Goal: Task Accomplishment & Management: Manage account settings

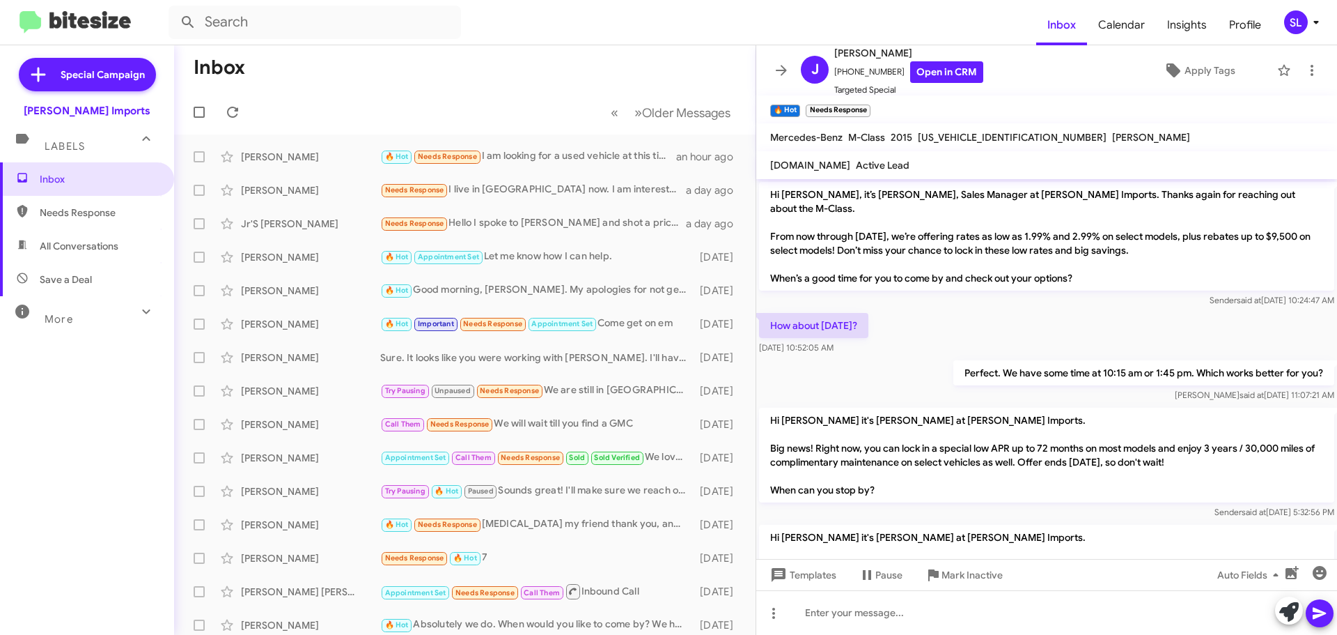
scroll to position [148, 0]
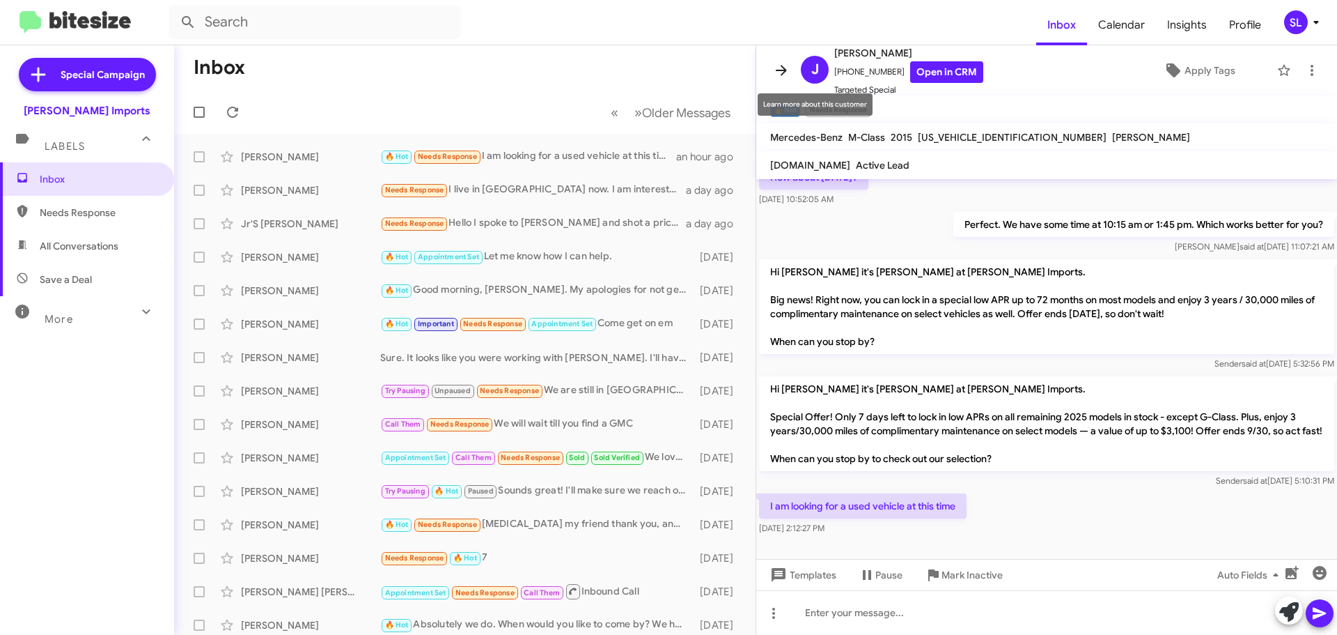
click at [789, 73] on icon at bounding box center [781, 70] width 17 height 17
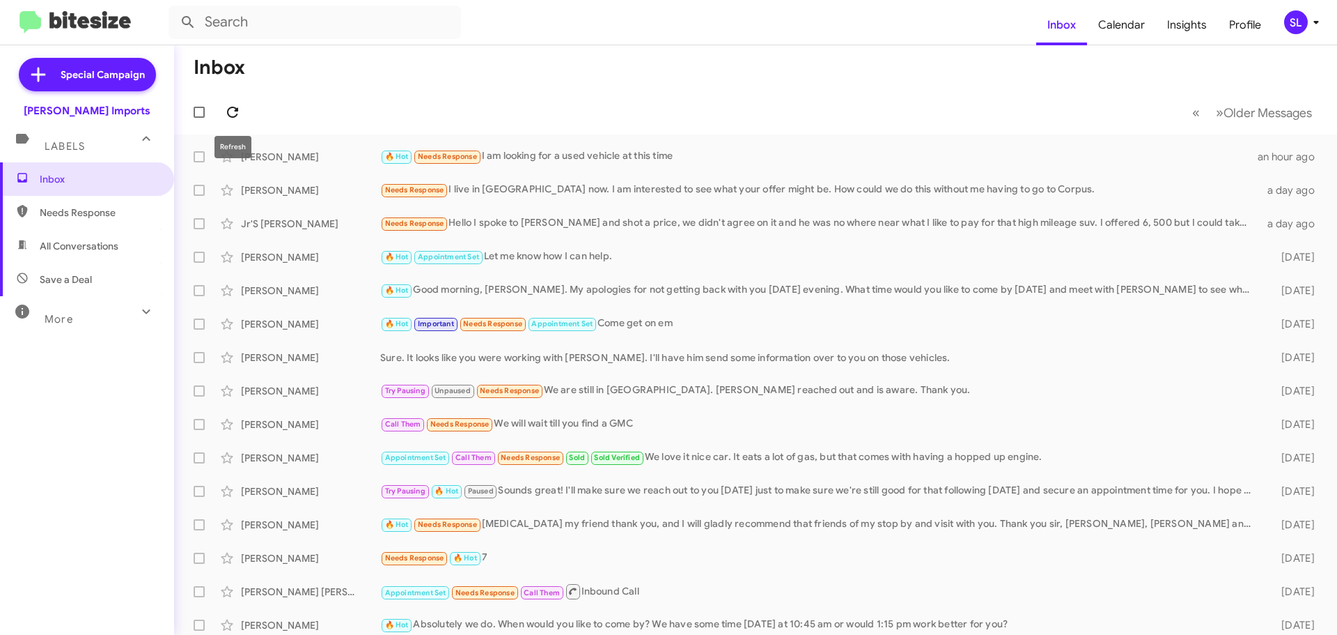
click at [240, 110] on icon at bounding box center [232, 112] width 17 height 17
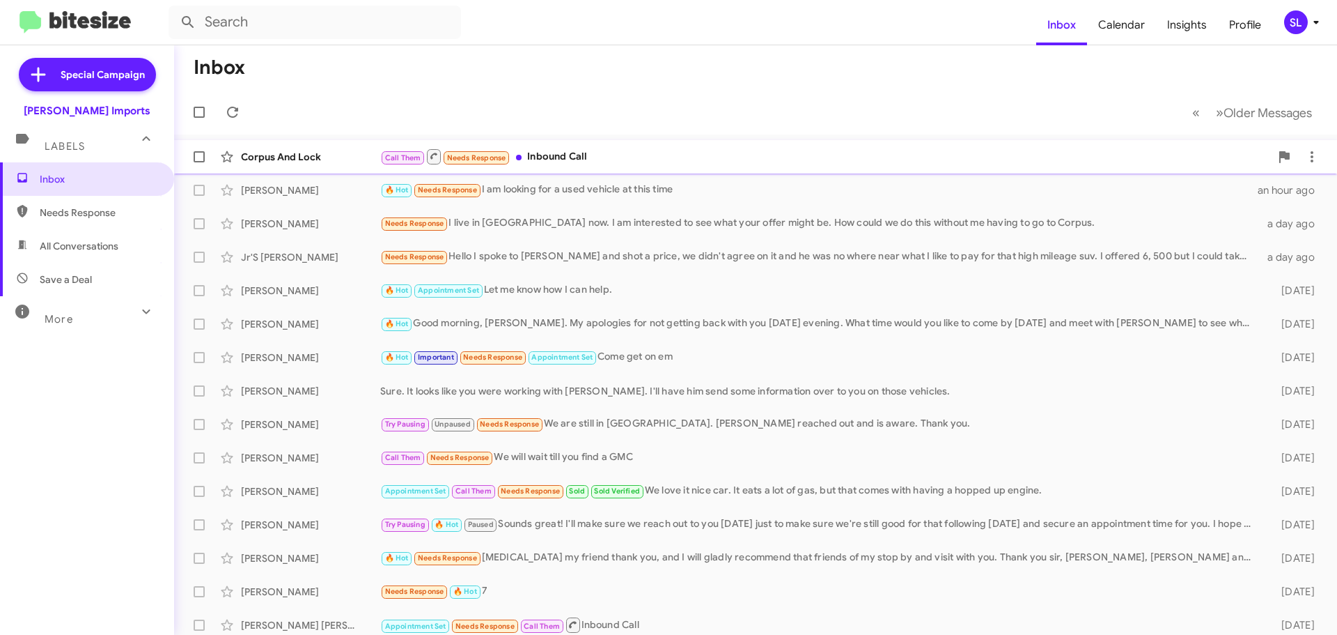
click at [632, 162] on div "Call Them Needs Response Inbound Call" at bounding box center [825, 156] width 890 height 17
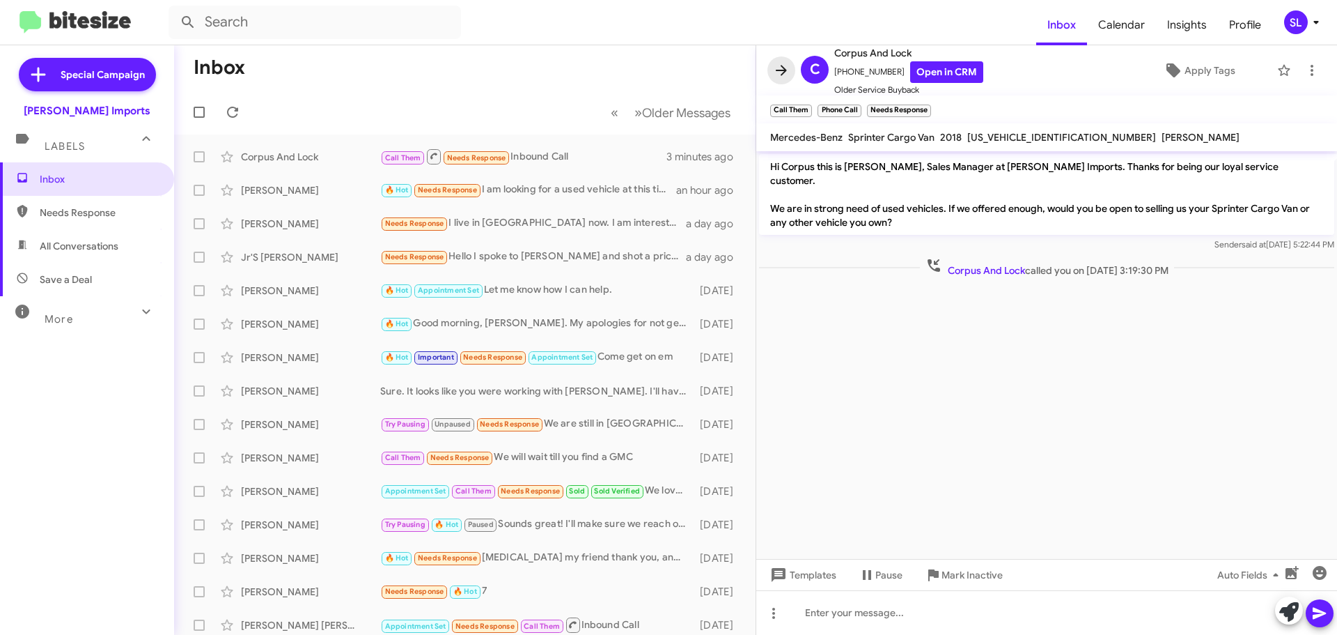
click at [780, 68] on icon at bounding box center [781, 70] width 17 height 17
